Goal: Find specific fact

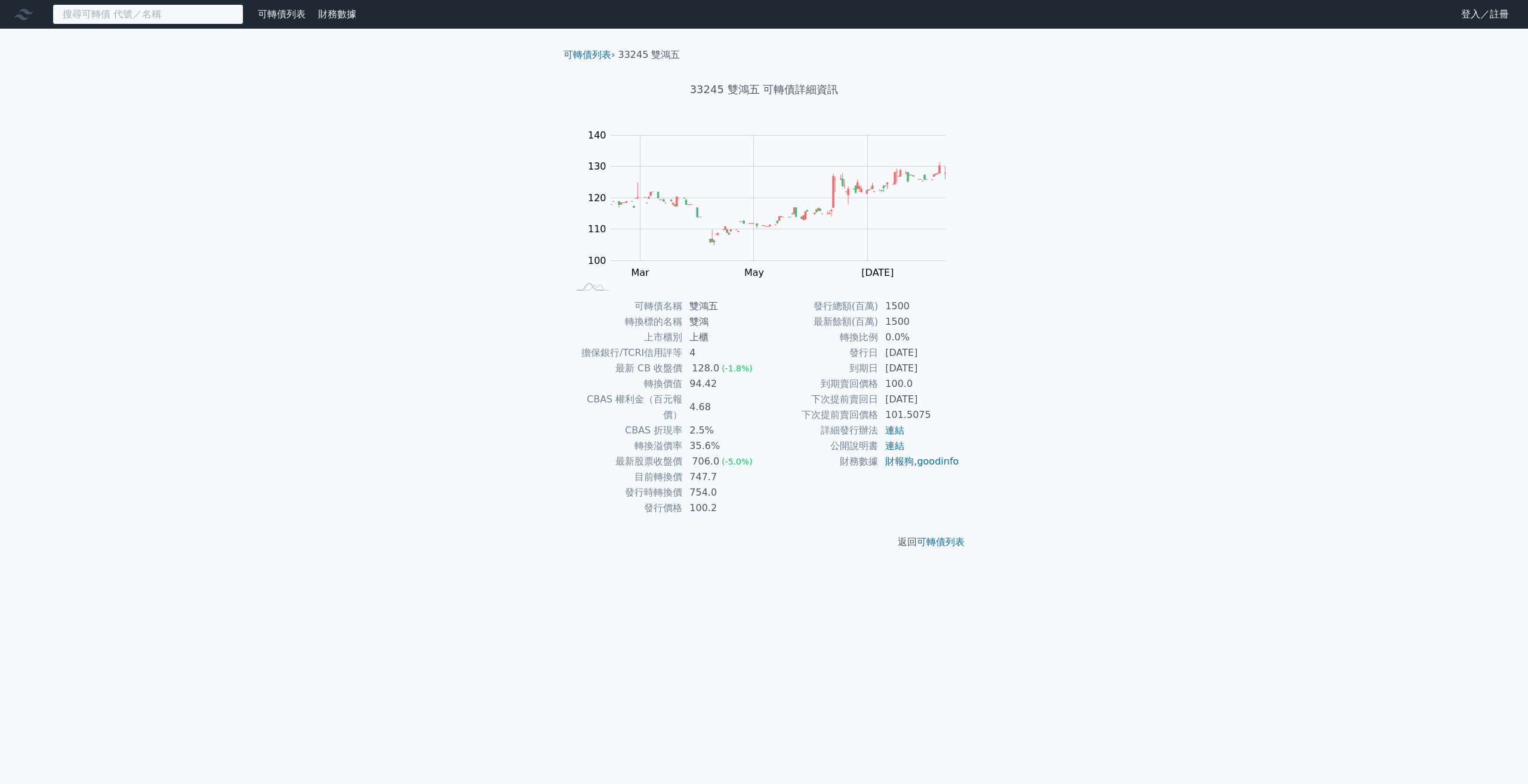
click at [194, 9] on input at bounding box center [148, 14] width 191 height 20
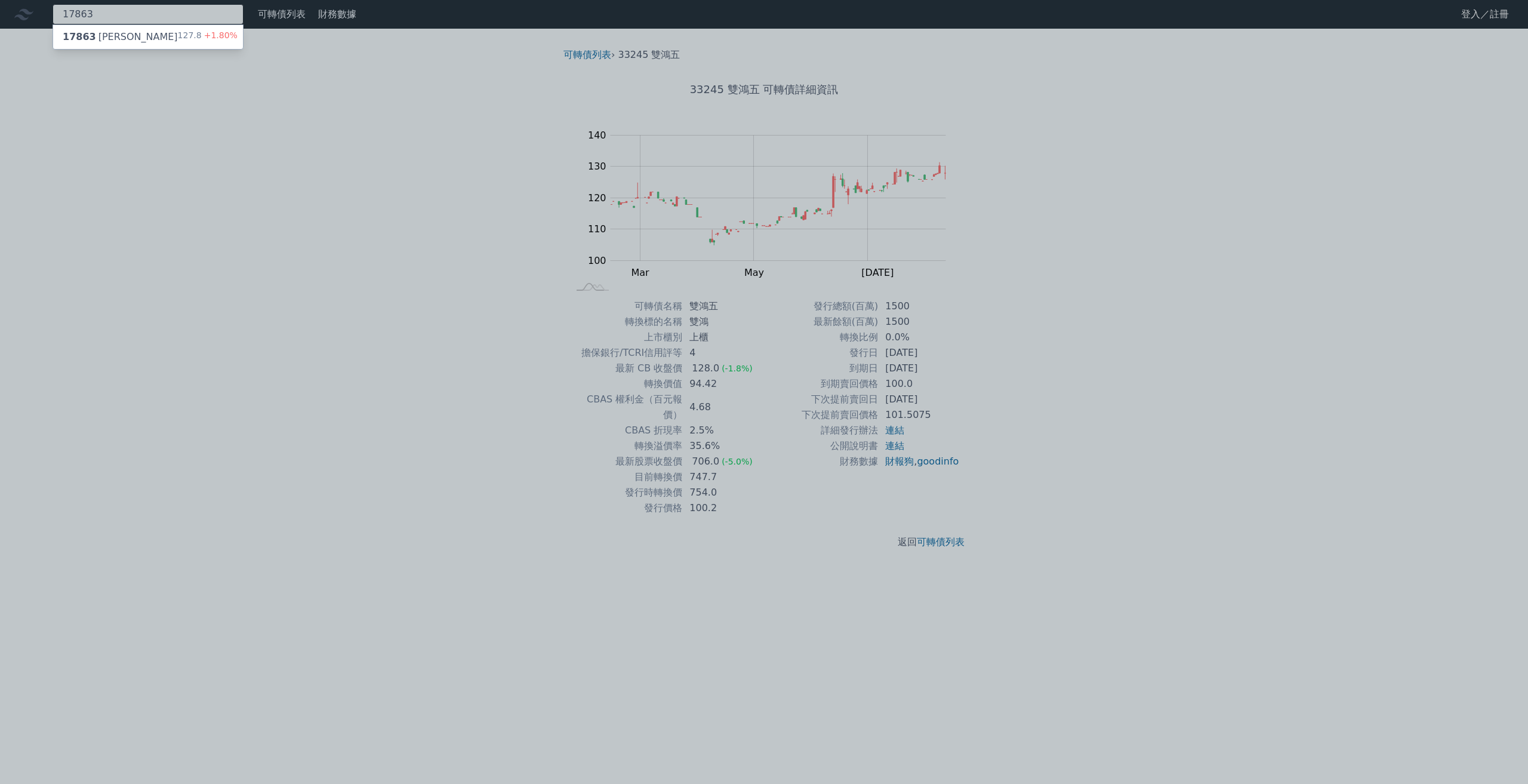
type input "17863"
click at [196, 30] on div "127.8 +1.80%" at bounding box center [207, 37] width 60 height 14
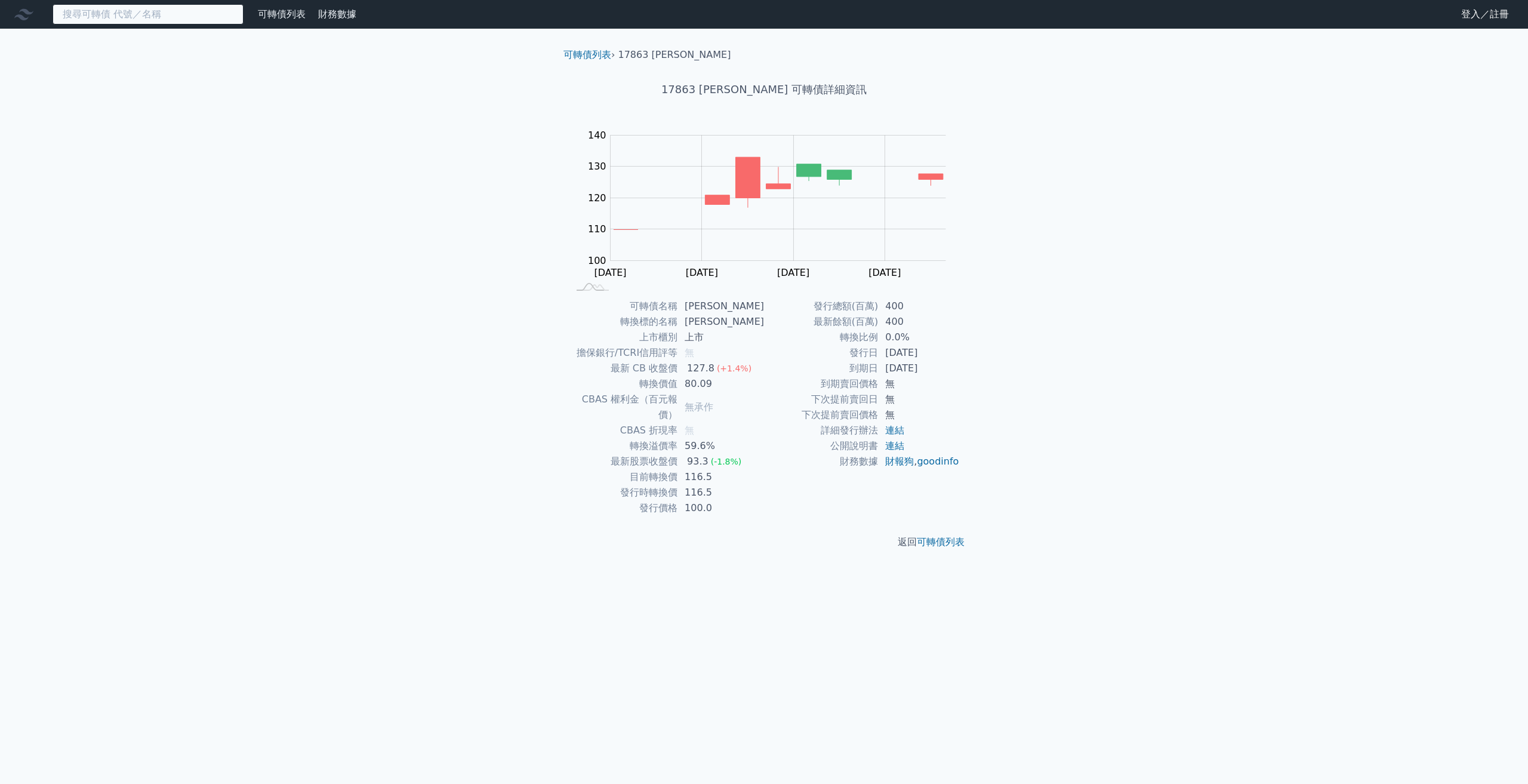
click at [218, 18] on input at bounding box center [148, 14] width 191 height 20
click at [217, 18] on input at bounding box center [148, 14] width 191 height 20
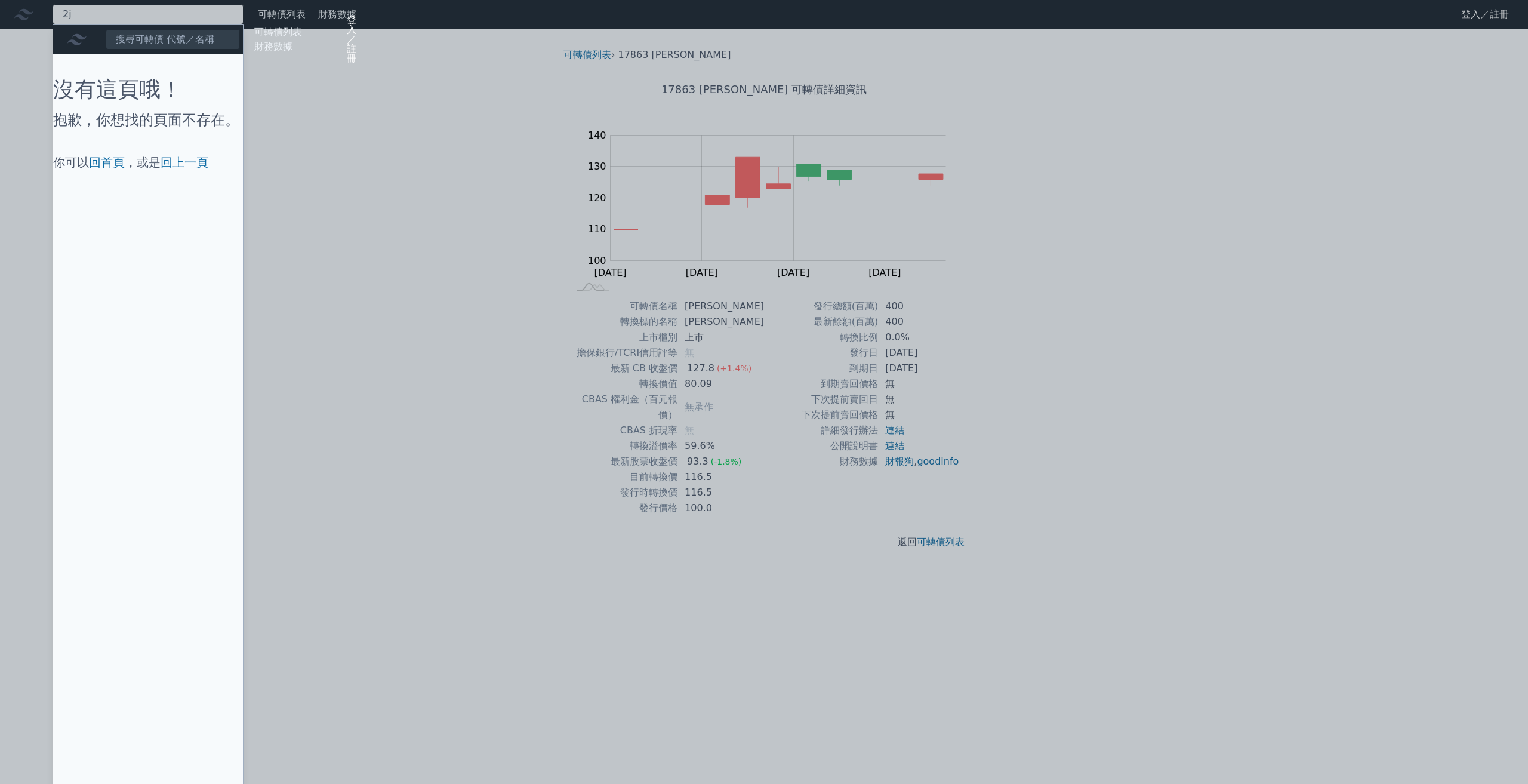
type input "2"
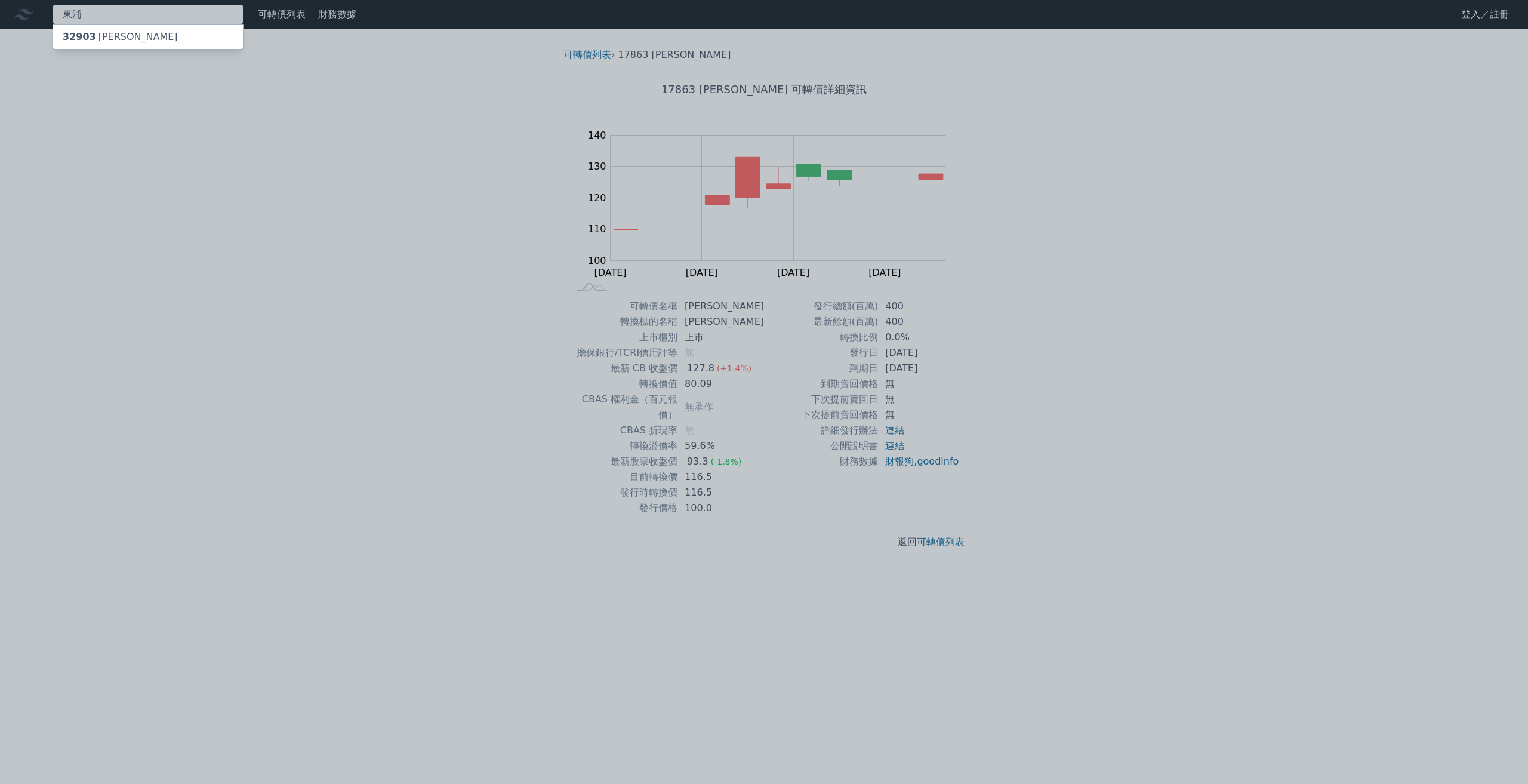
type input "東浦"
click at [146, 38] on div "32903 [PERSON_NAME]" at bounding box center [147, 37] width 190 height 24
